Goal: Check status: Check status

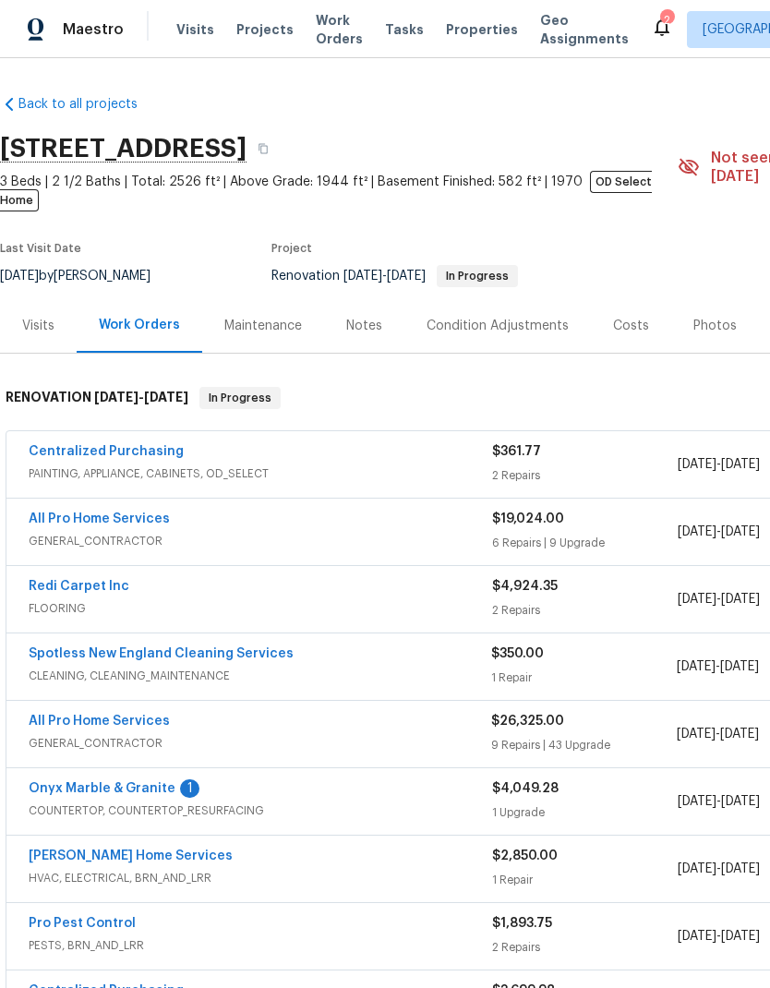
scroll to position [3, 0]
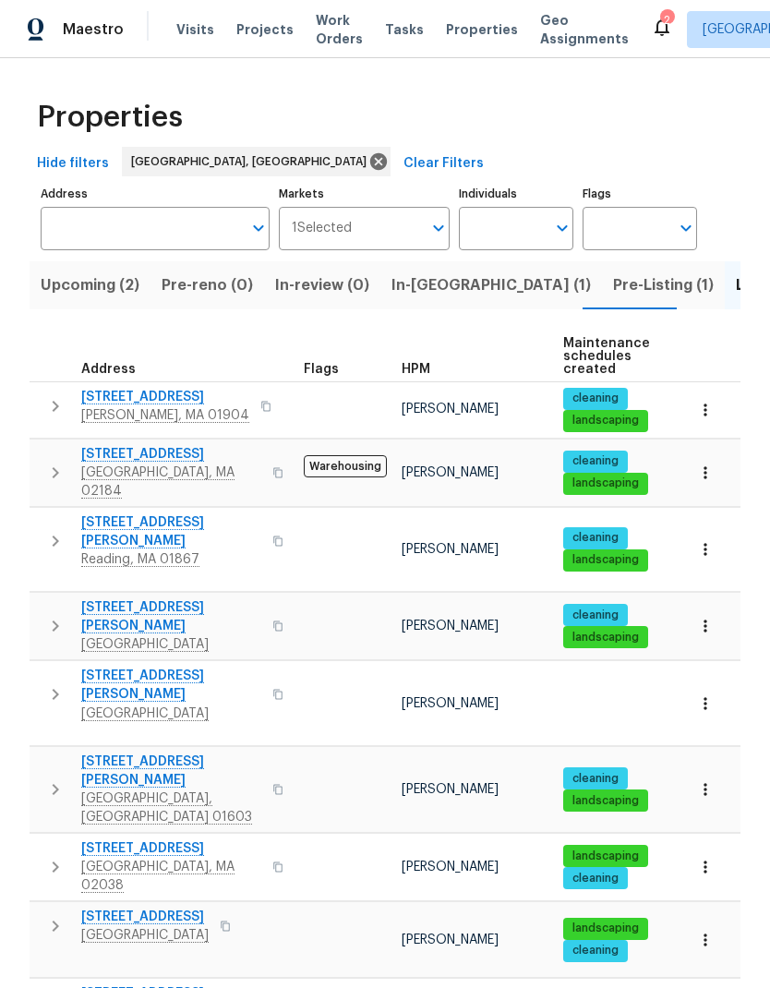
click at [132, 704] on span "[GEOGRAPHIC_DATA]" at bounding box center [171, 713] width 180 height 18
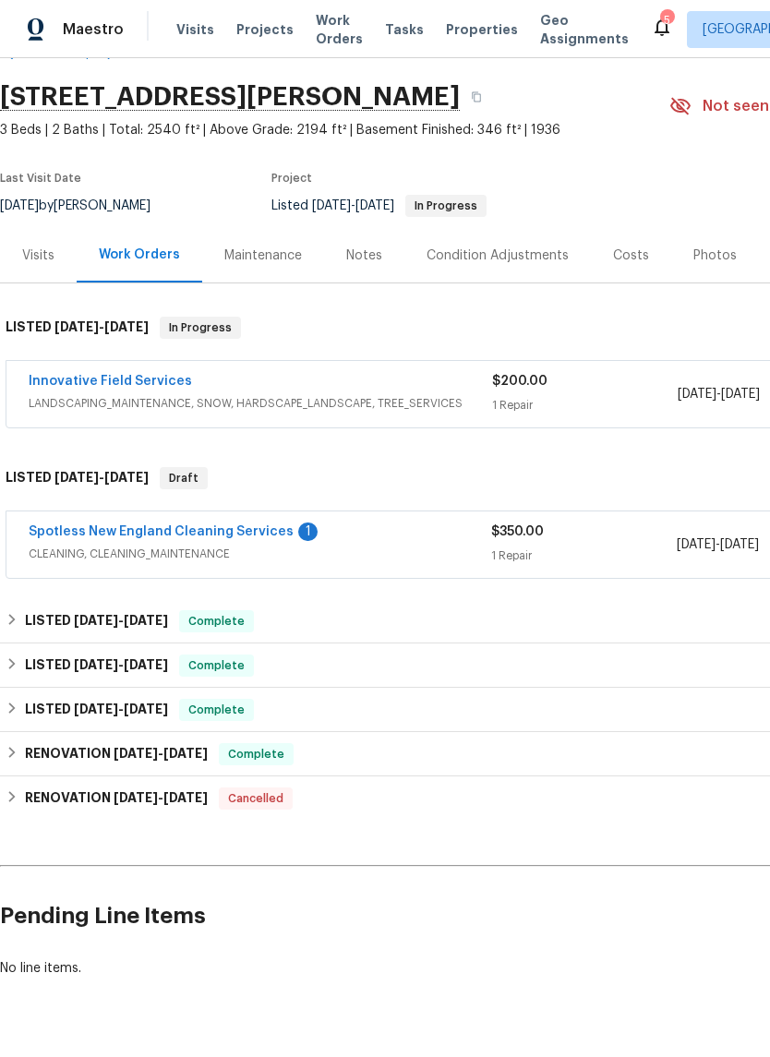
scroll to position [52, 0]
click at [248, 537] on link "Spotless New England Cleaning Services" at bounding box center [161, 531] width 265 height 13
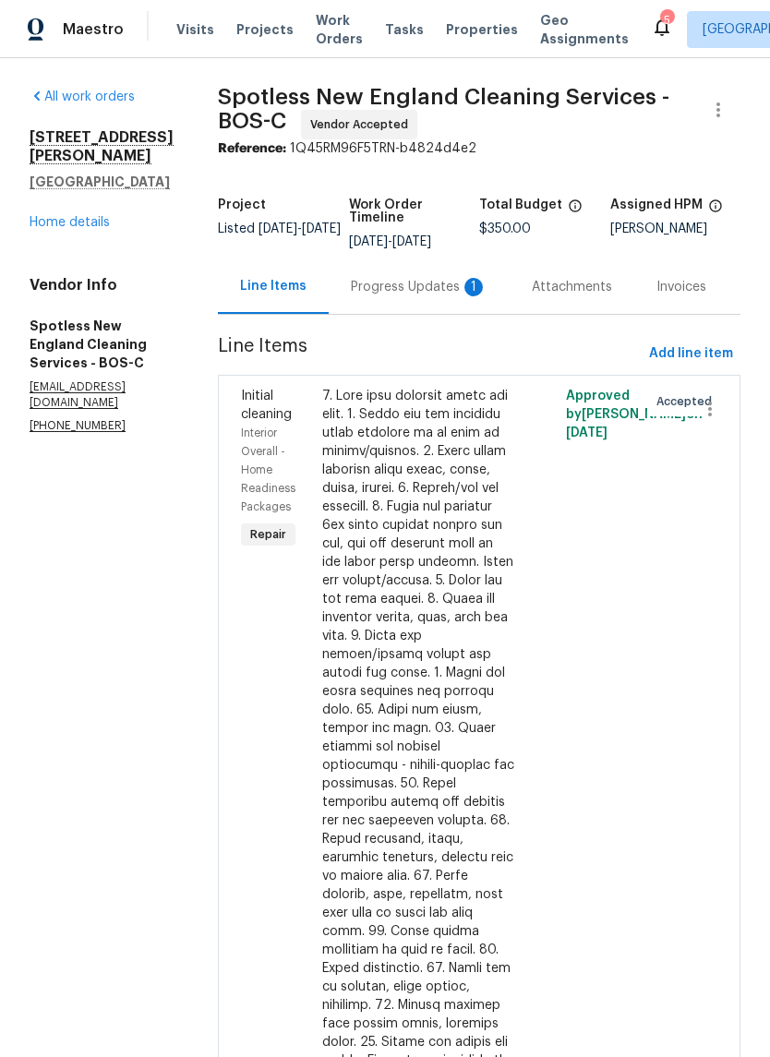
click at [454, 296] on div "Progress Updates 1" at bounding box center [419, 287] width 137 height 18
